Goal: Check status: Check status

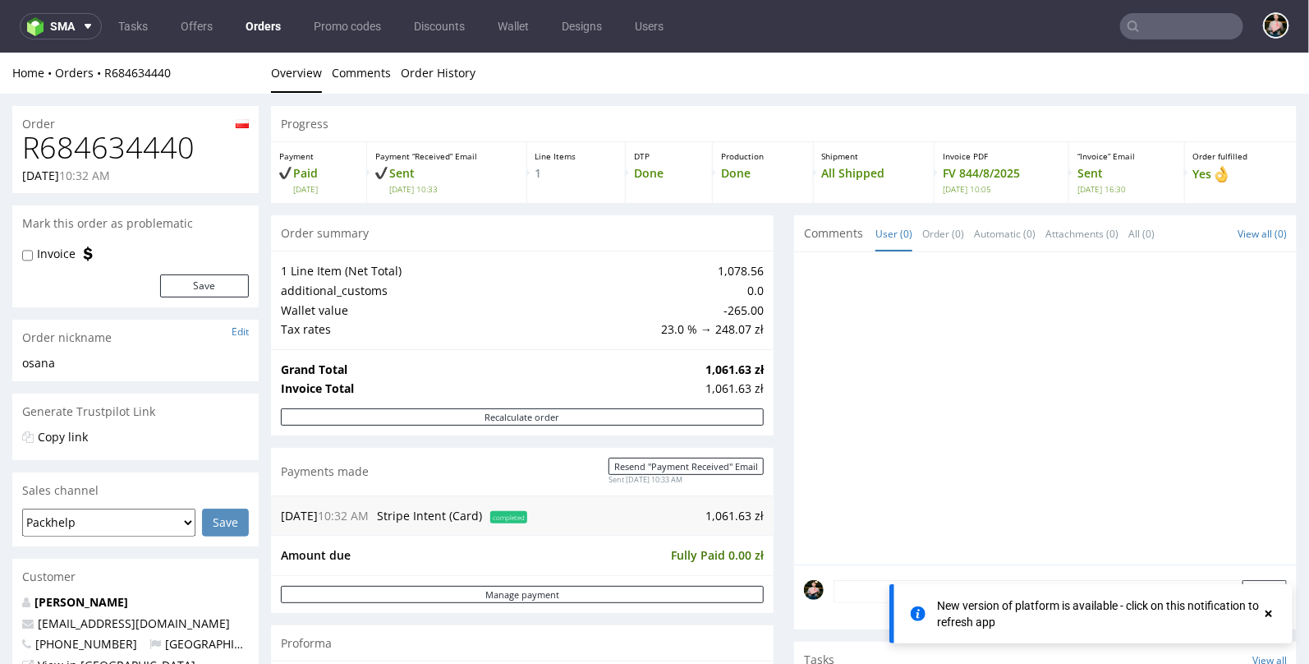
scroll to position [4, 0]
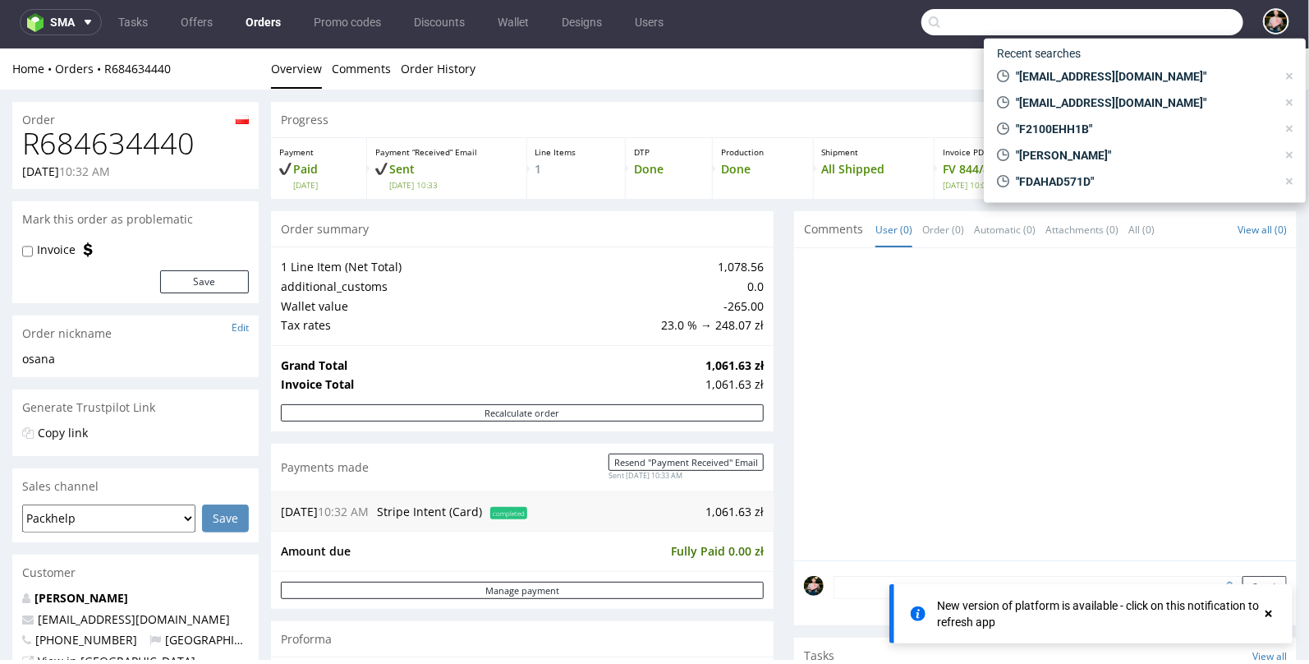
click at [1168, 25] on input "text" at bounding box center [1083, 22] width 322 height 26
paste input "000002503"
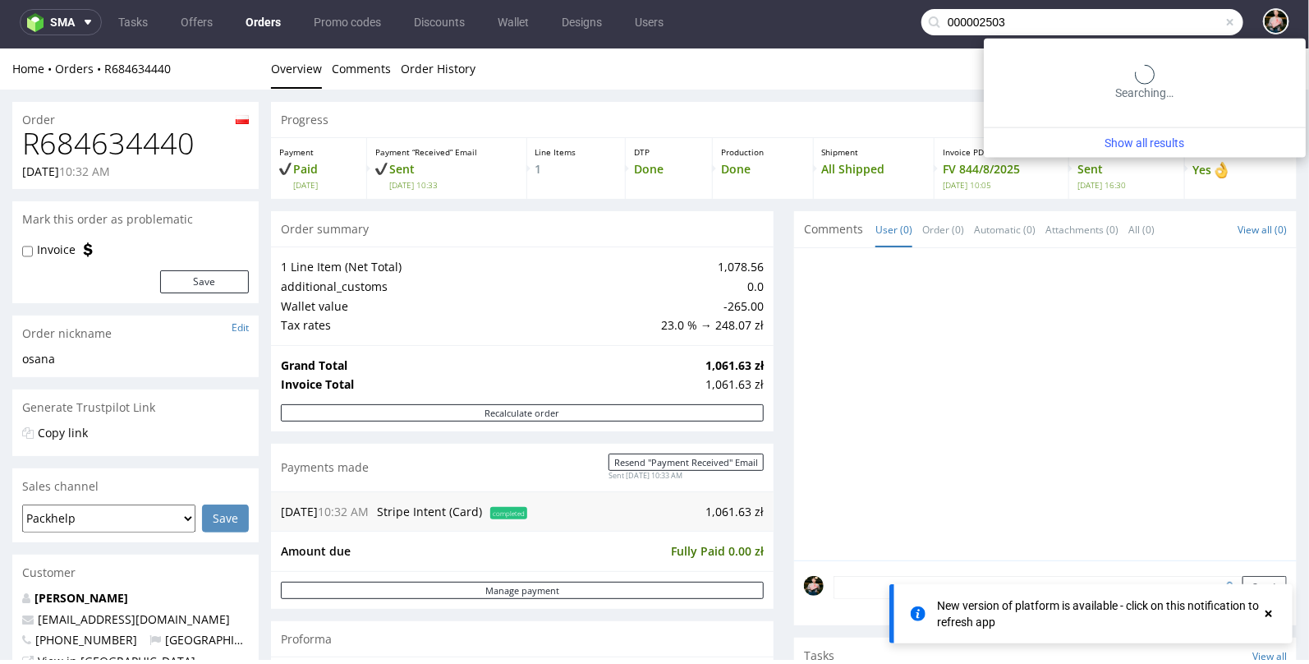
type input "000002503"
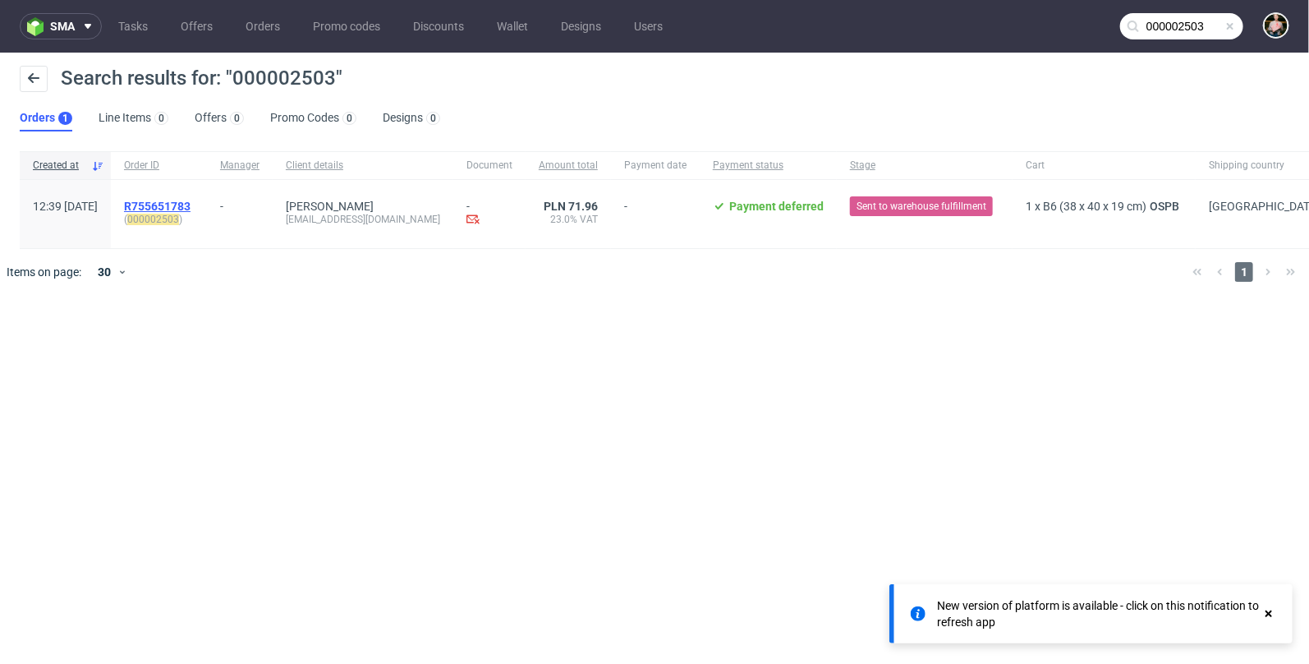
click at [191, 207] on span "R755651783" at bounding box center [157, 206] width 67 height 13
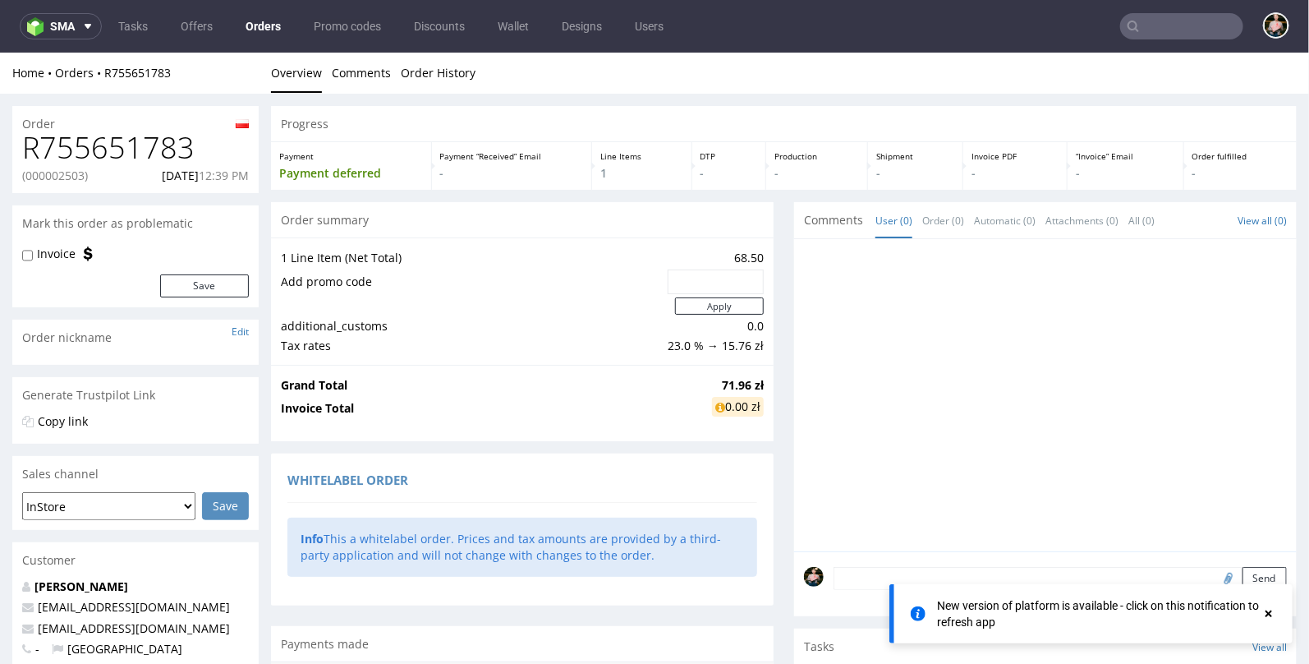
click at [1268, 615] on use at bounding box center [1269, 613] width 7 height 7
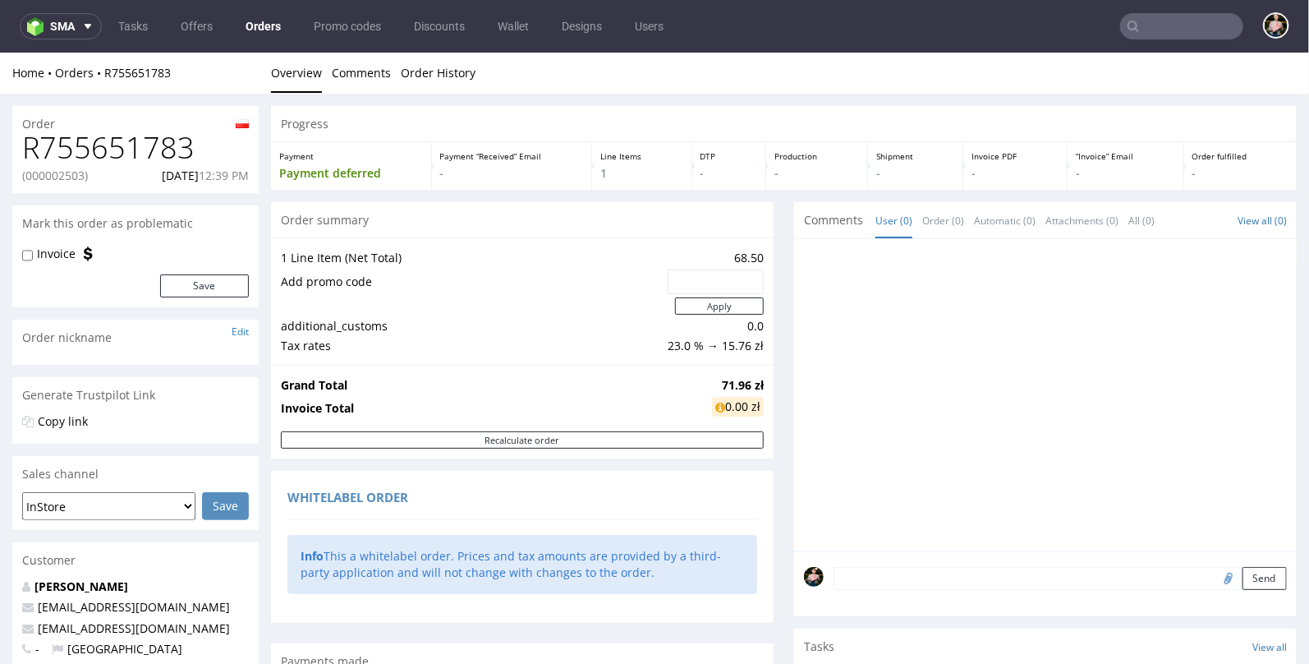
click at [936, 453] on div at bounding box center [1050, 399] width 493 height 302
click at [1158, 30] on input "text" at bounding box center [1181, 26] width 123 height 26
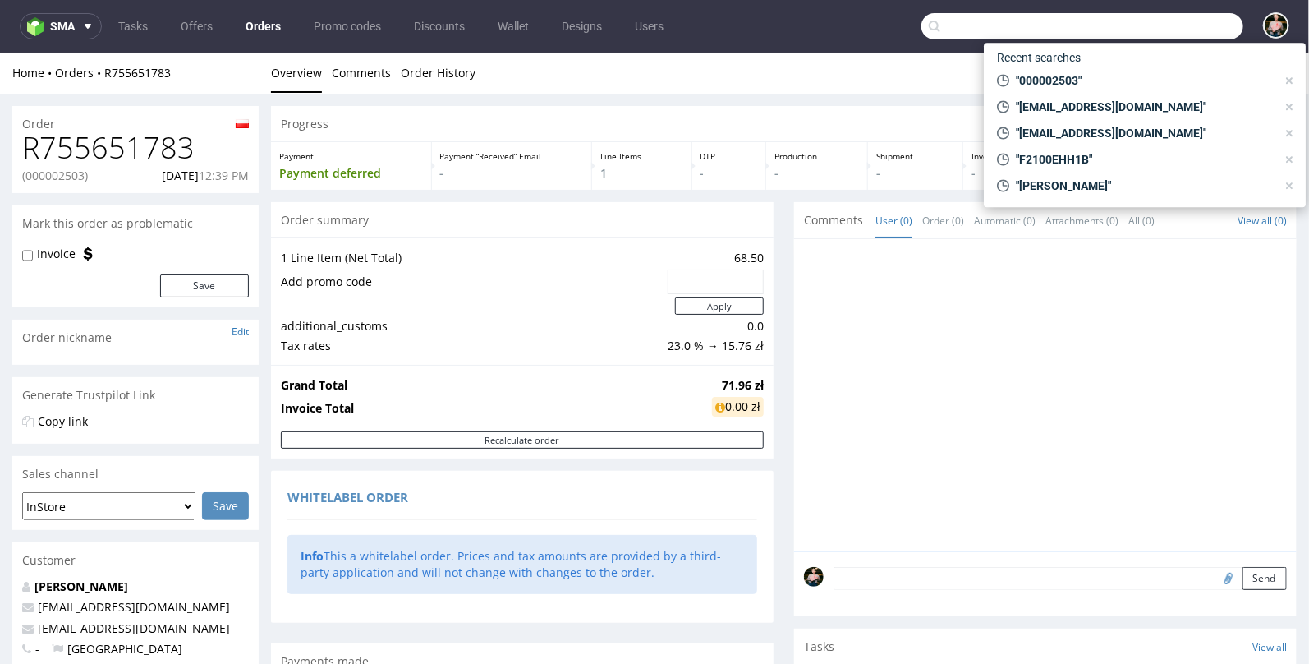
paste input "R643415266"
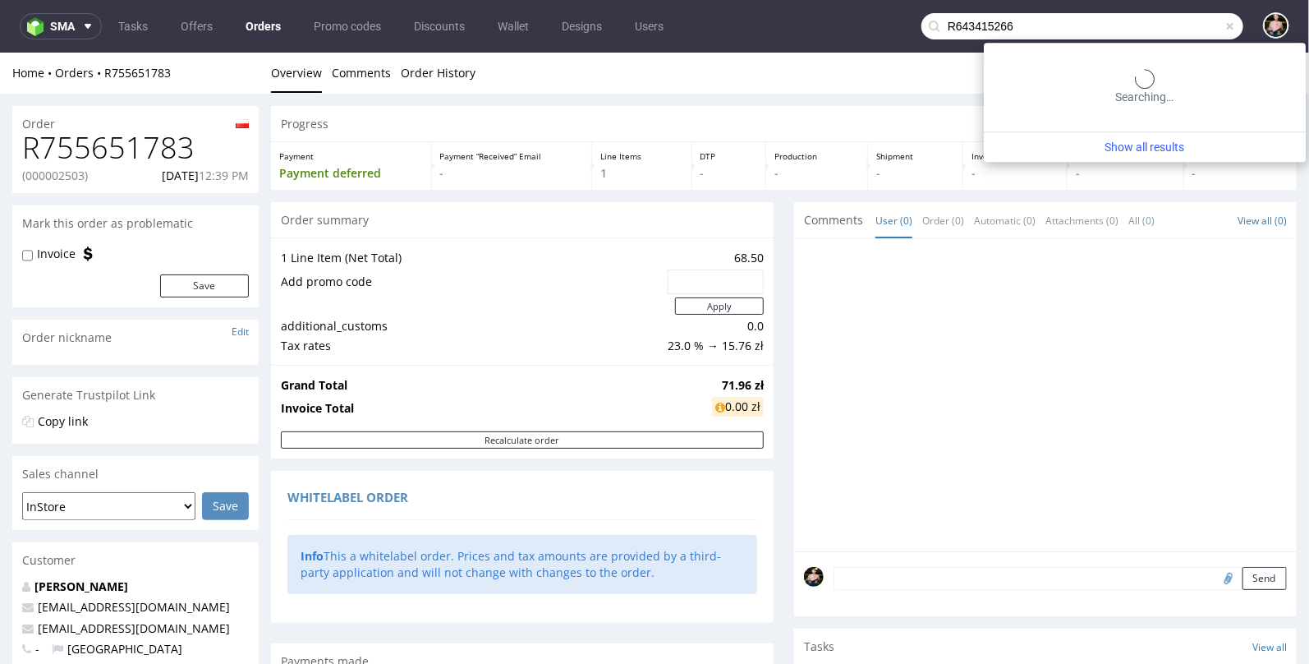
type input "R643415266"
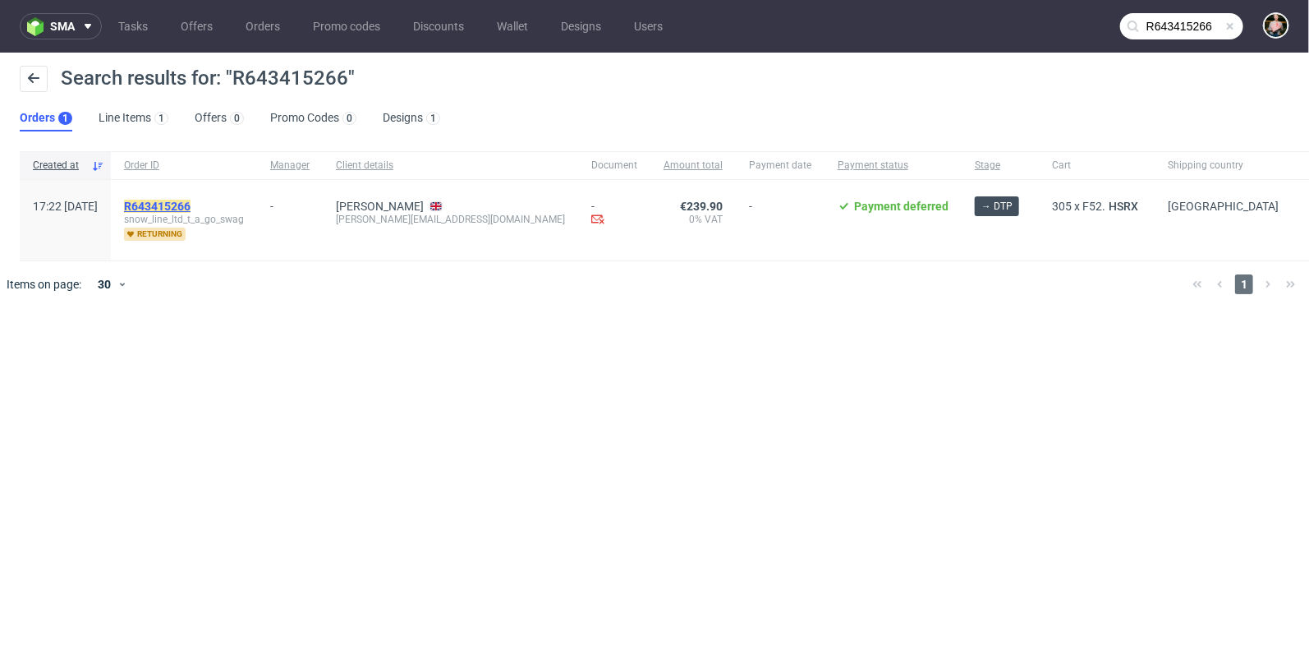
click at [191, 205] on mark "R643415266" at bounding box center [157, 206] width 67 height 13
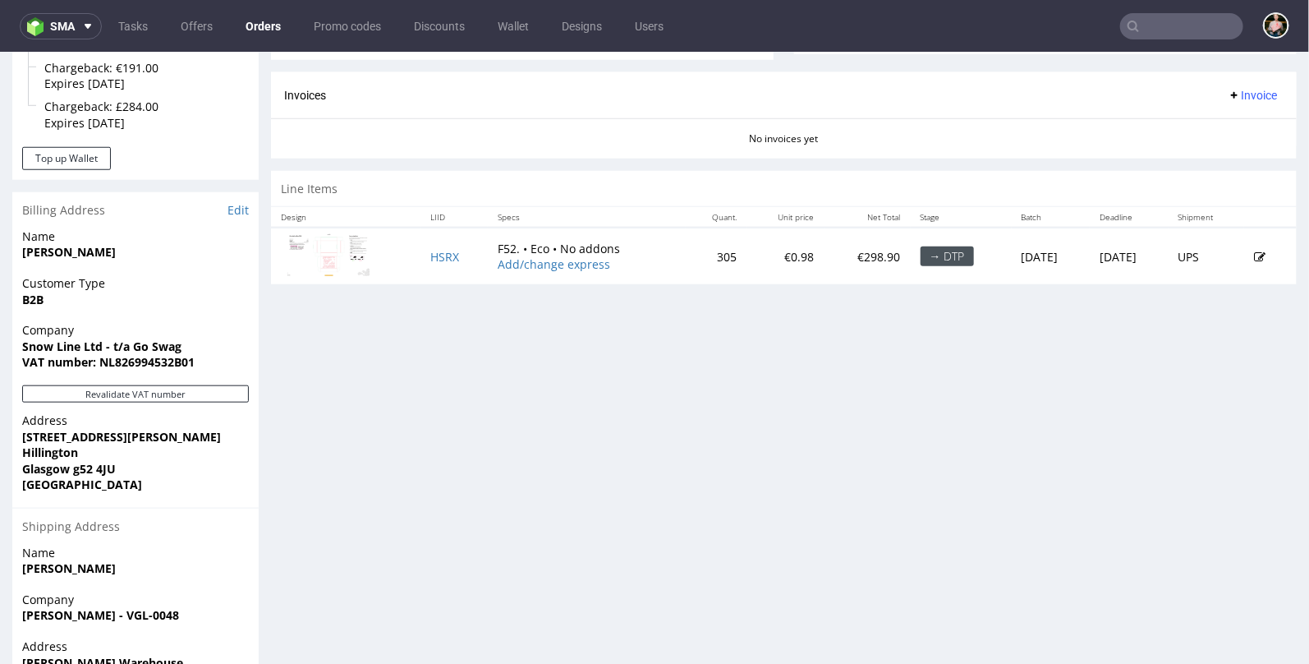
scroll to position [598, 0]
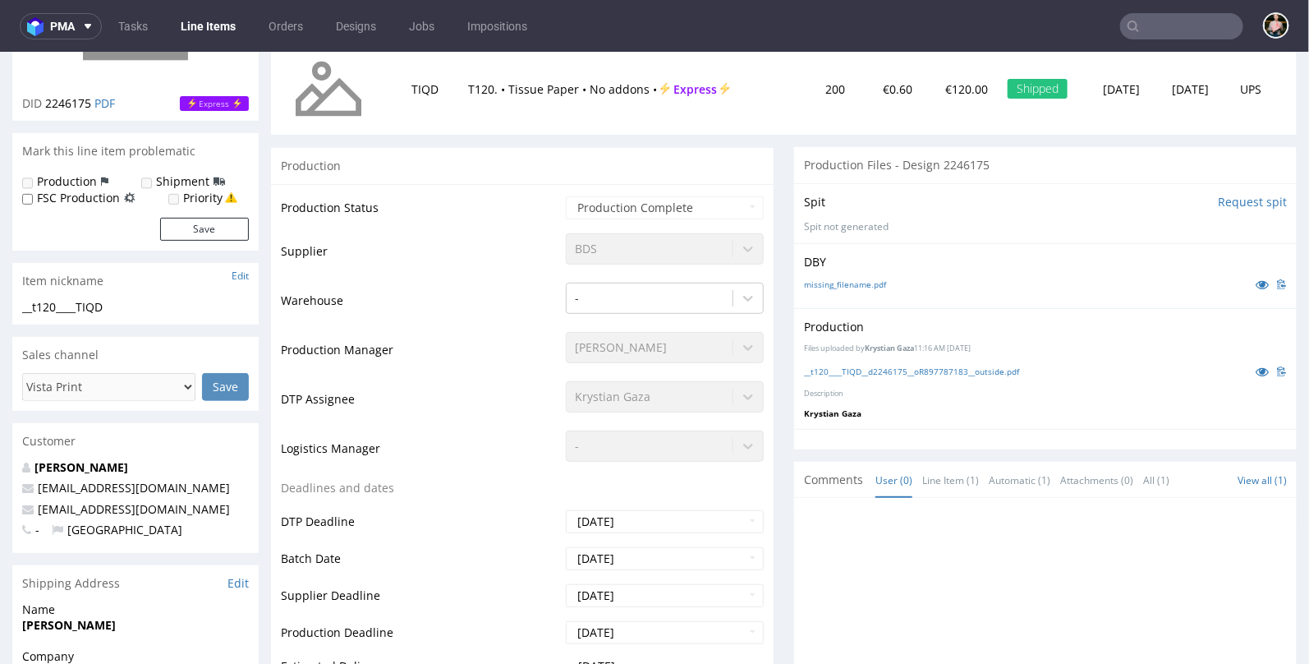
scroll to position [228, 0]
